Goal: Task Accomplishment & Management: Manage account settings

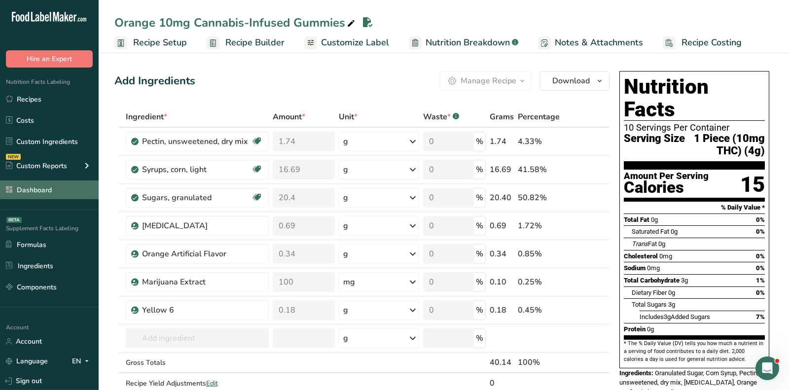
click at [43, 196] on link "Dashboard" at bounding box center [49, 190] width 99 height 19
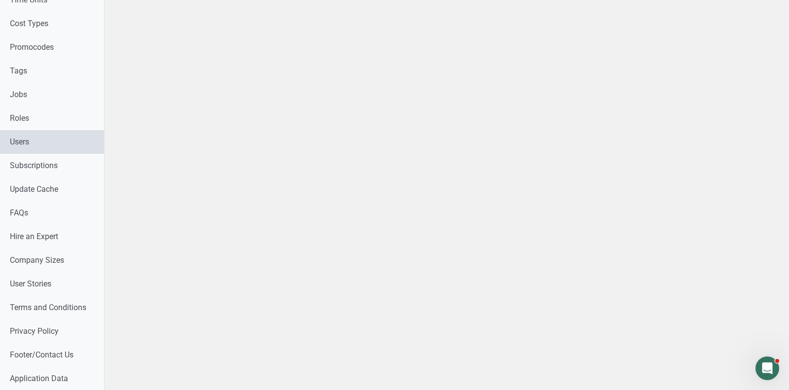
click at [43, 141] on link "Users" at bounding box center [52, 142] width 104 height 24
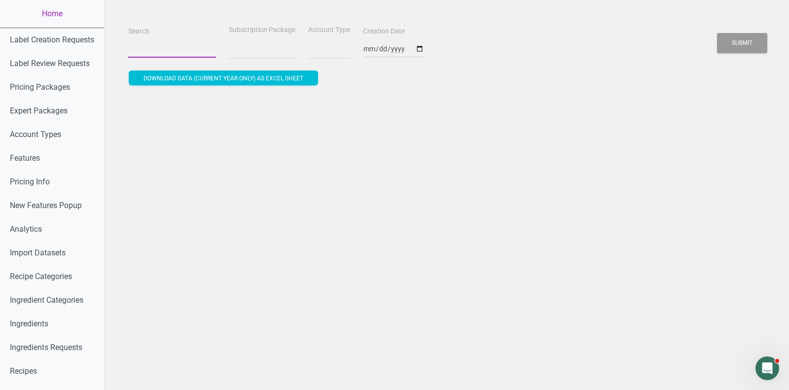
click at [177, 53] on input "Search" at bounding box center [172, 49] width 88 height 18
select select
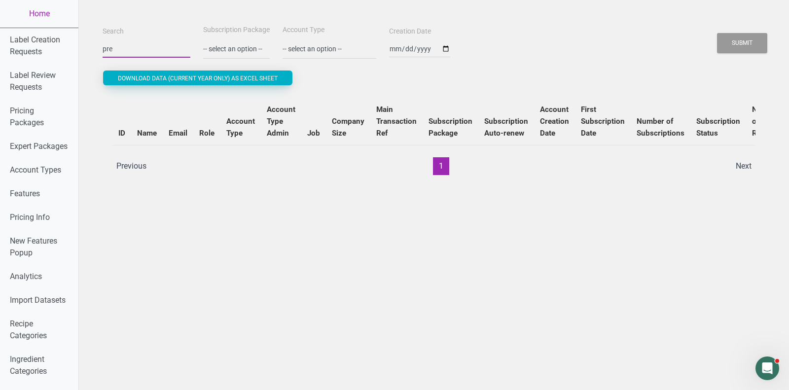
type input "preblestreet"
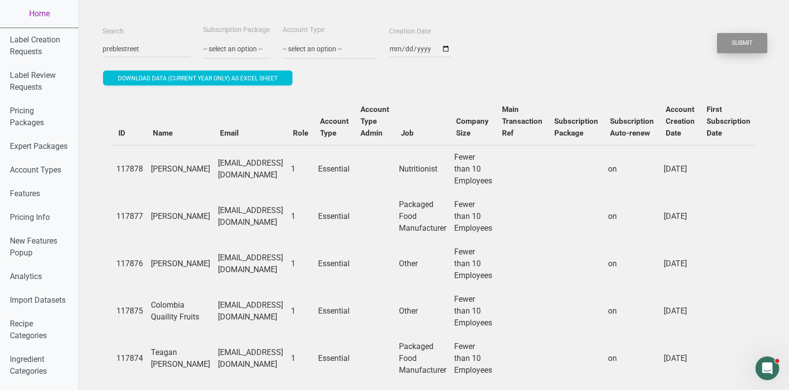
click at [730, 43] on button "Submit" at bounding box center [742, 43] width 50 height 20
click at [765, 41] on button "Submit" at bounding box center [742, 43] width 50 height 20
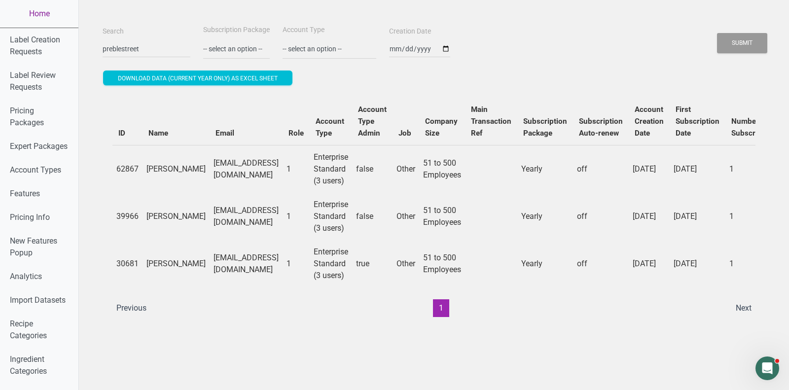
click at [36, 11] on link "Home" at bounding box center [39, 14] width 78 height 28
